Goal: Task Accomplishment & Management: Manage account settings

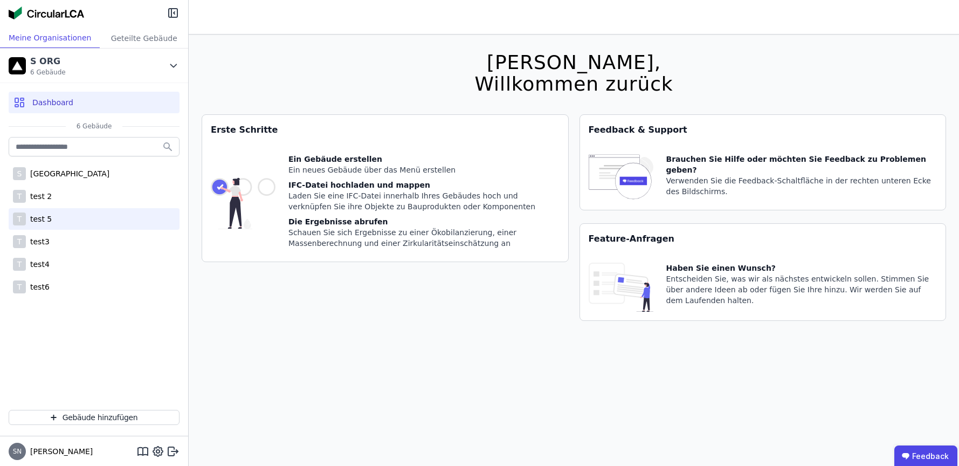
click at [38, 215] on div "test 5" at bounding box center [39, 219] width 26 height 11
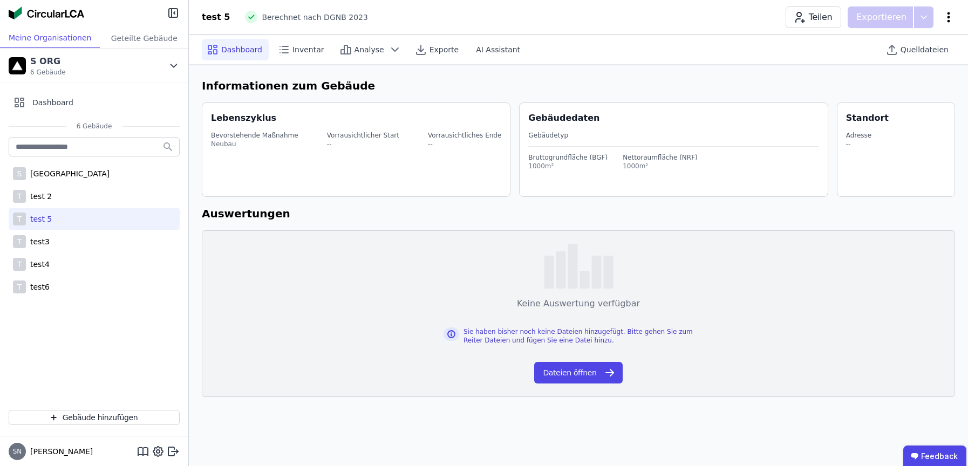
click at [950, 11] on icon at bounding box center [948, 17] width 13 height 13
click at [917, 42] on span "Gebäude bearbeiten" at bounding box center [898, 42] width 78 height 11
select select "*"
select select "**********"
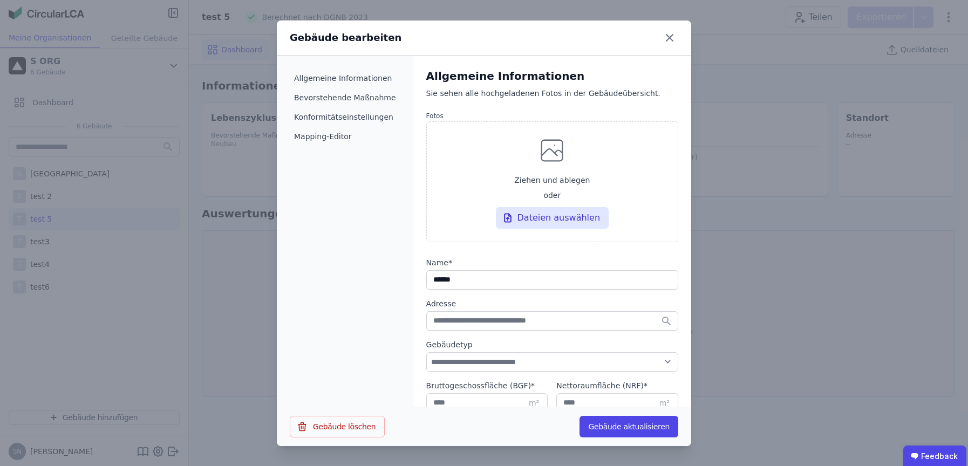
click at [678, 41] on div "Gebäude bearbeiten" at bounding box center [484, 37] width 414 height 35
click at [671, 39] on icon at bounding box center [669, 37] width 17 height 17
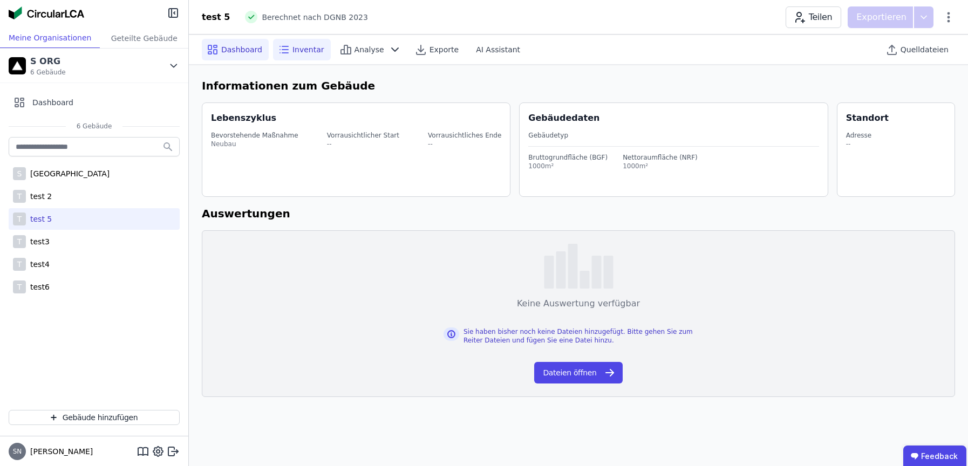
click at [299, 52] on span "Inventar" at bounding box center [308, 49] width 32 height 11
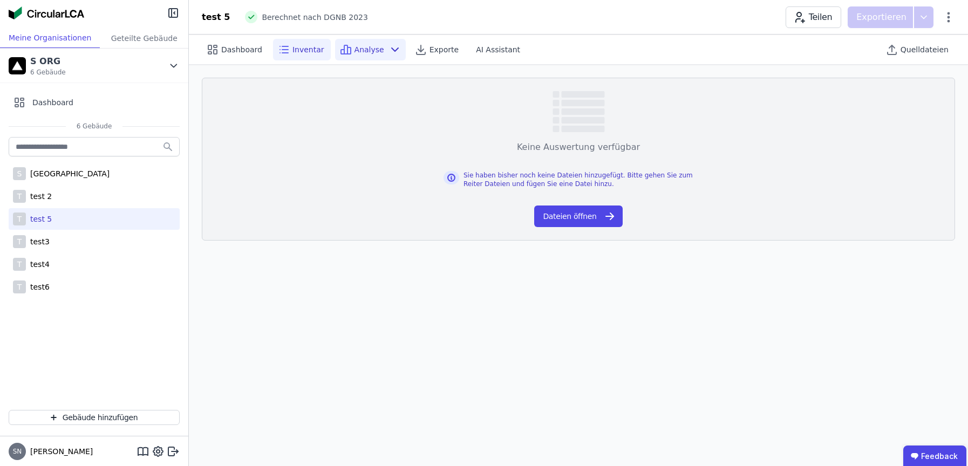
click at [372, 44] on span "Analyse" at bounding box center [369, 49] width 30 height 11
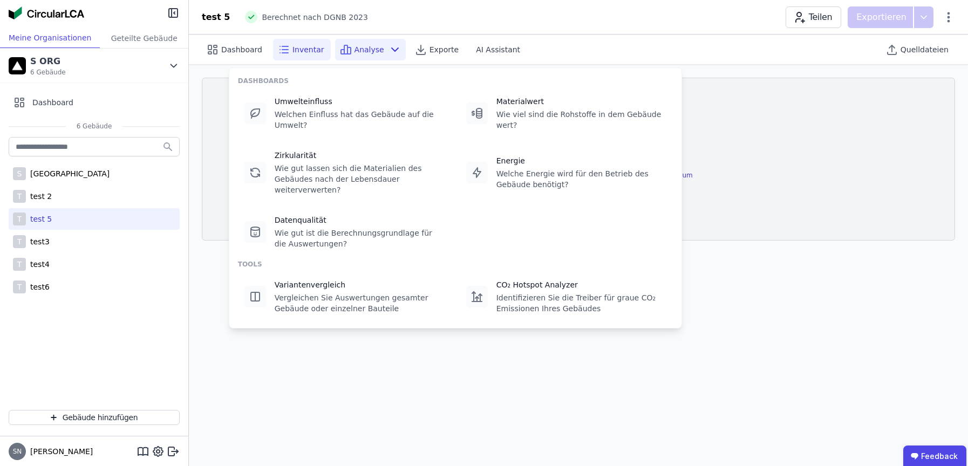
click at [372, 44] on span "Analyse" at bounding box center [369, 49] width 30 height 11
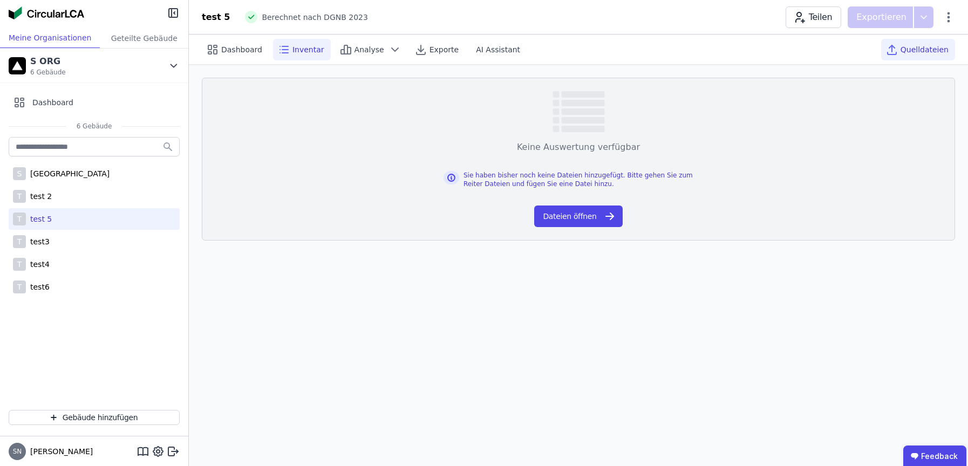
click at [909, 43] on div "Quelldateien" at bounding box center [918, 50] width 74 height 22
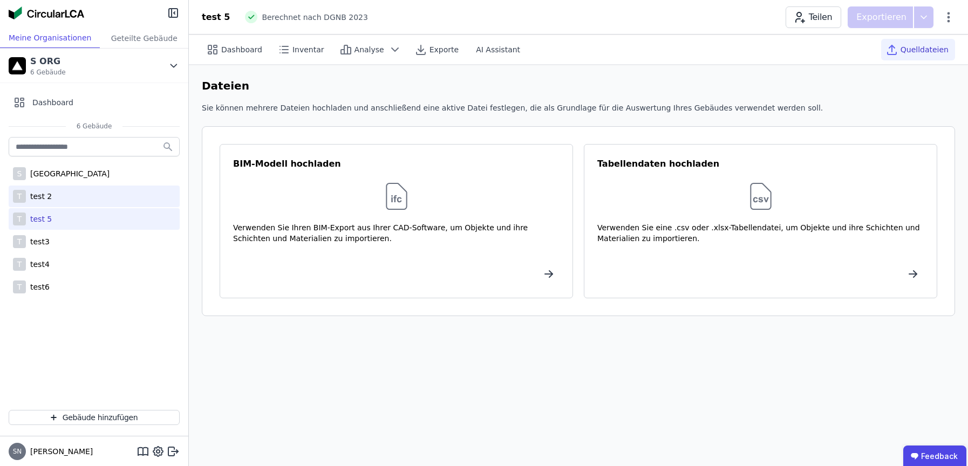
click at [52, 199] on div "T test 2" at bounding box center [94, 197] width 171 height 22
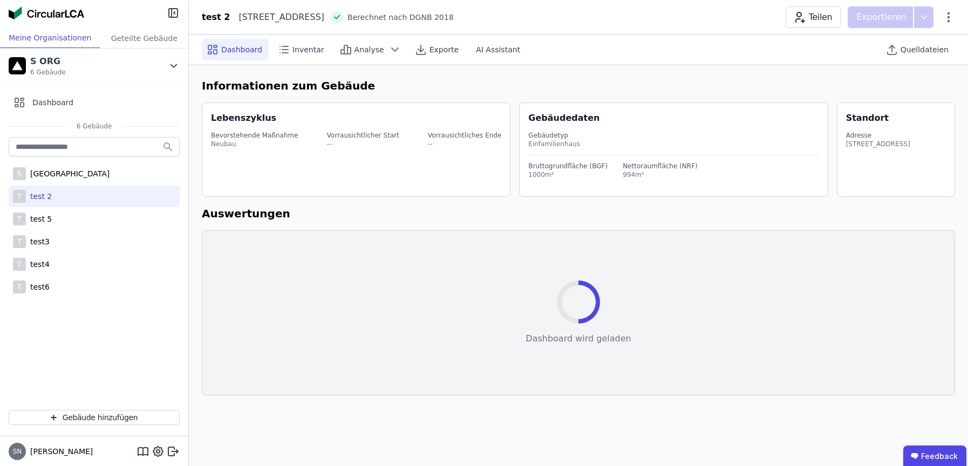
select select "*"
